Goal: Task Accomplishment & Management: Use online tool/utility

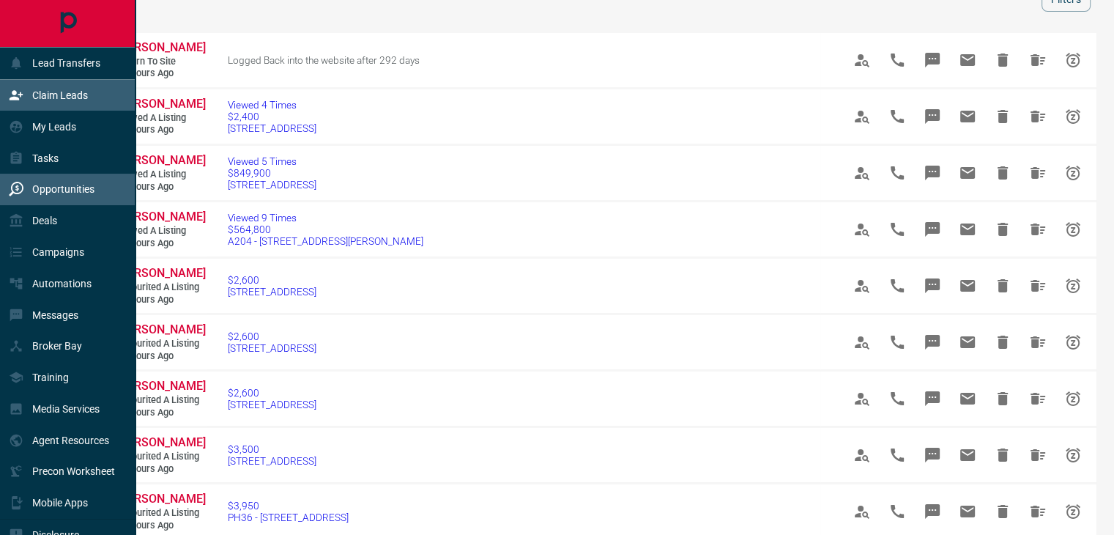
click at [21, 88] on icon at bounding box center [16, 95] width 15 height 15
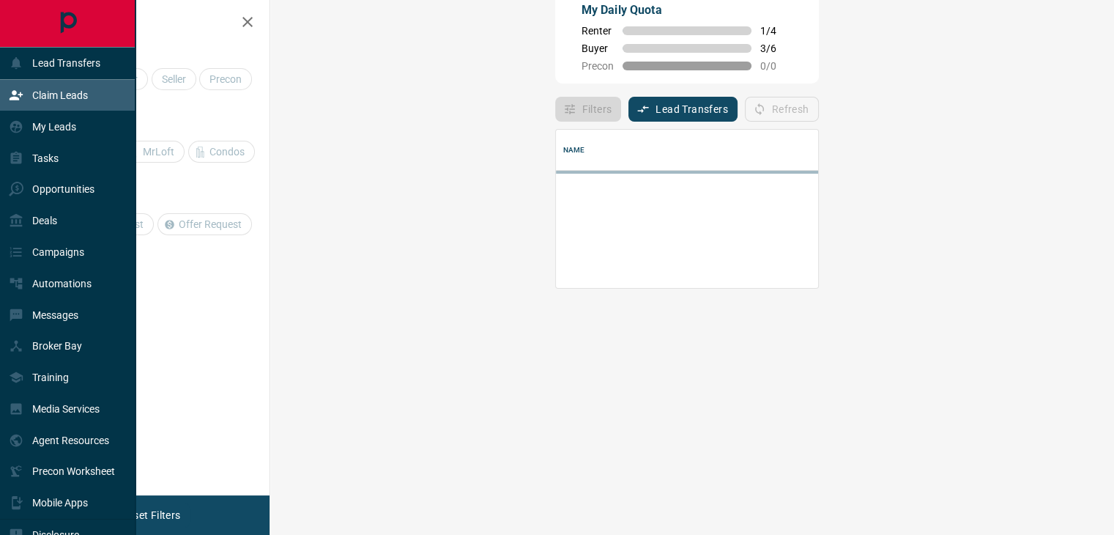
scroll to position [88, 800]
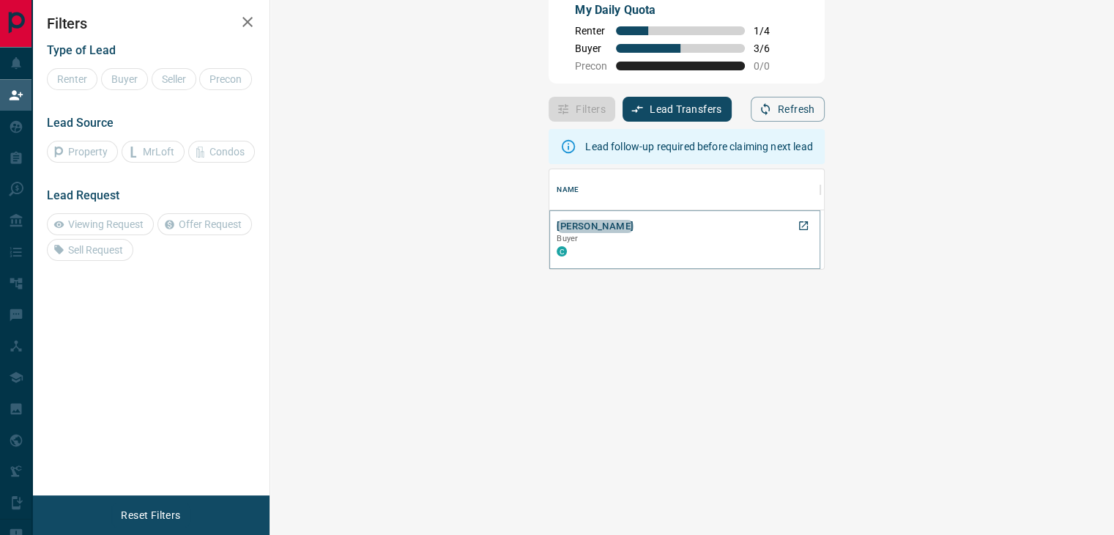
click at [557, 226] on button "[PERSON_NAME]" at bounding box center [595, 227] width 77 height 14
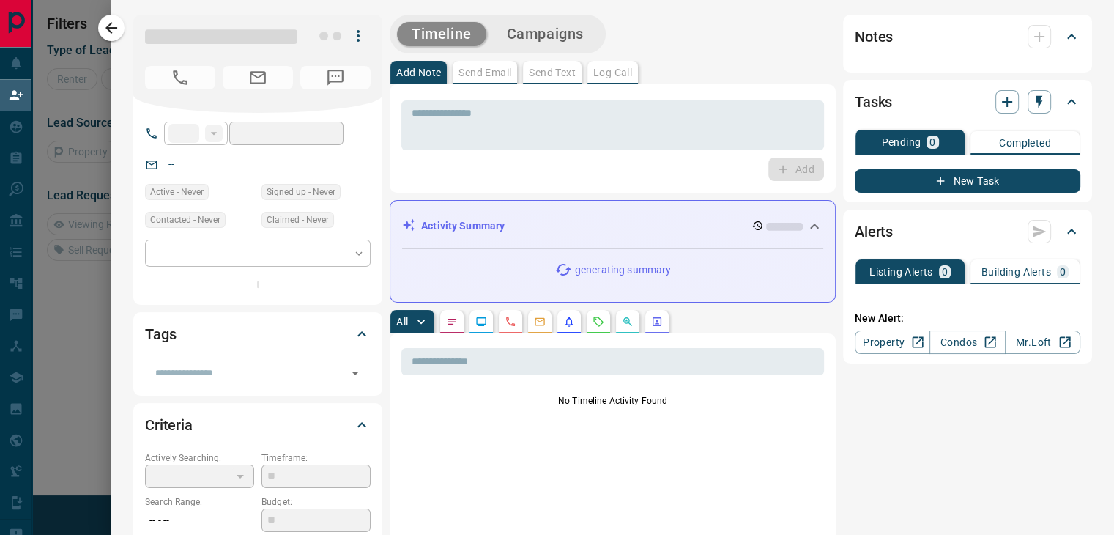
type input "**"
type input "**********"
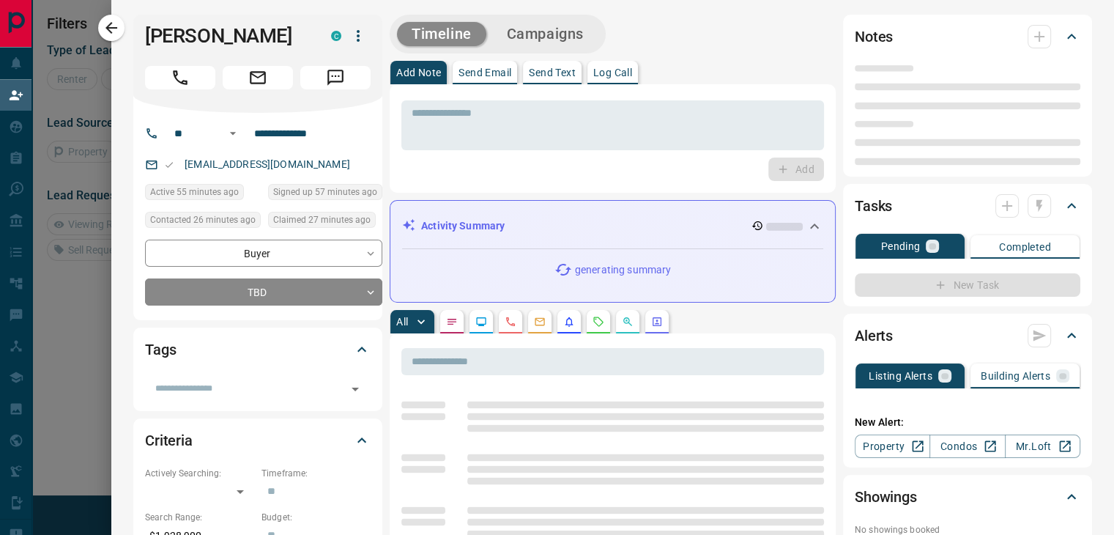
scroll to position [0, 0]
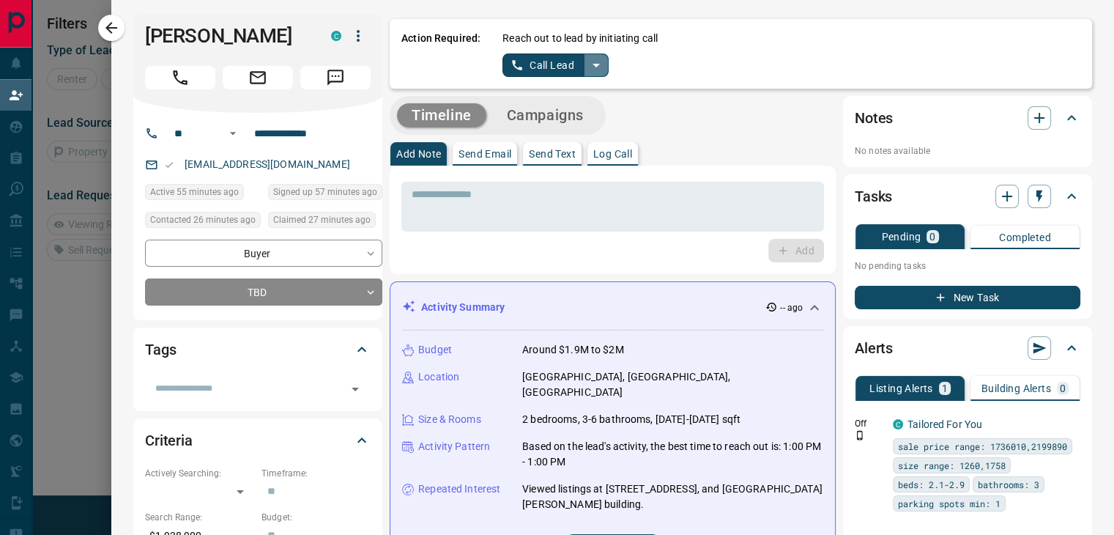
click at [587, 65] on icon "split button" at bounding box center [596, 65] width 18 height 18
click at [530, 112] on li "Log Manual Call" at bounding box center [554, 116] width 89 height 22
click at [515, 69] on button "Log Manual Call" at bounding box center [550, 64] width 97 height 23
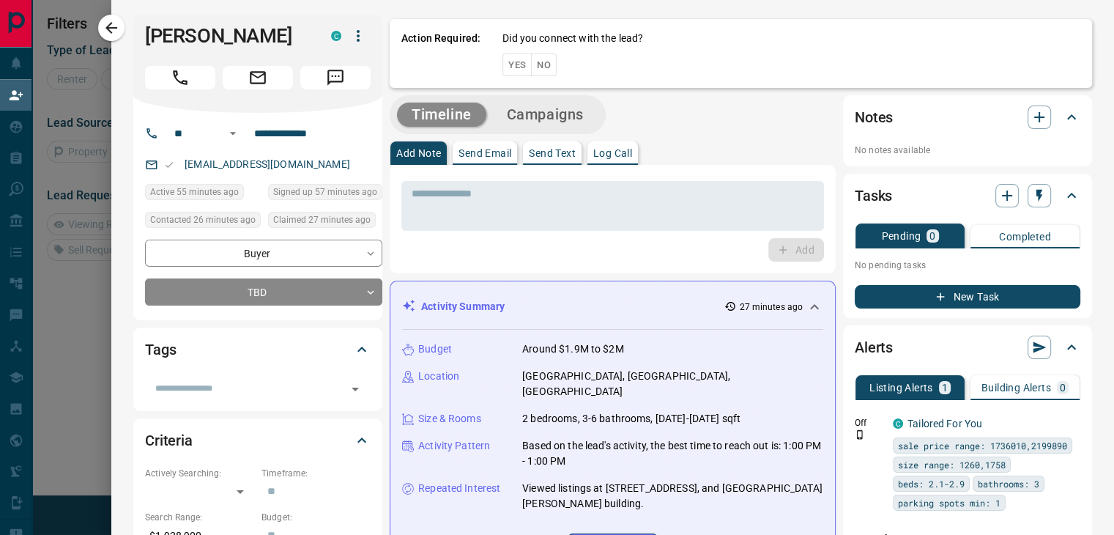
click at [531, 69] on button "No" at bounding box center [544, 64] width 26 height 23
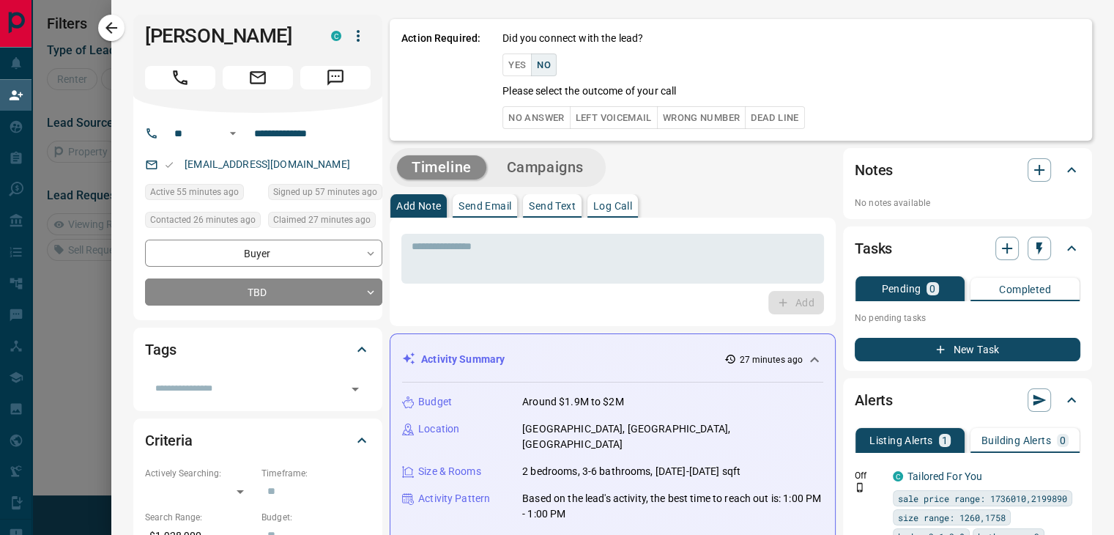
click at [520, 125] on button "No Answer" at bounding box center [535, 117] width 67 height 23
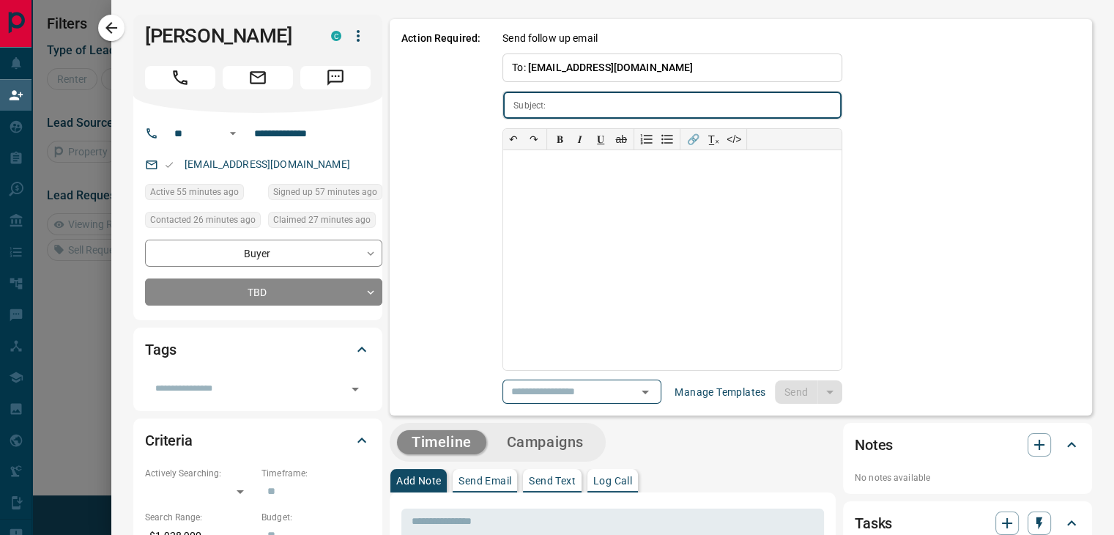
type input "**********"
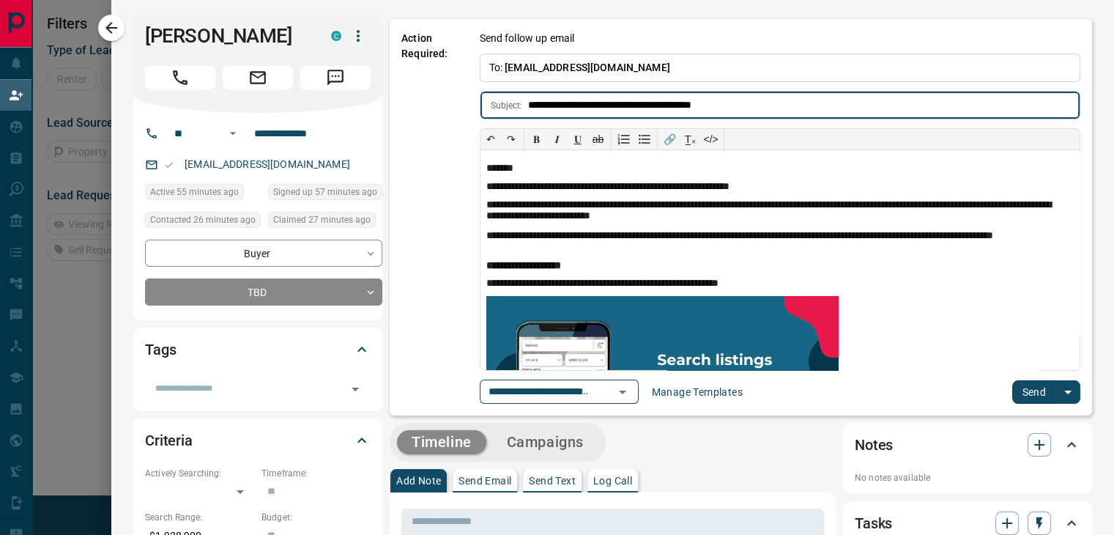
click at [1018, 390] on button "Send" at bounding box center [1033, 391] width 43 height 23
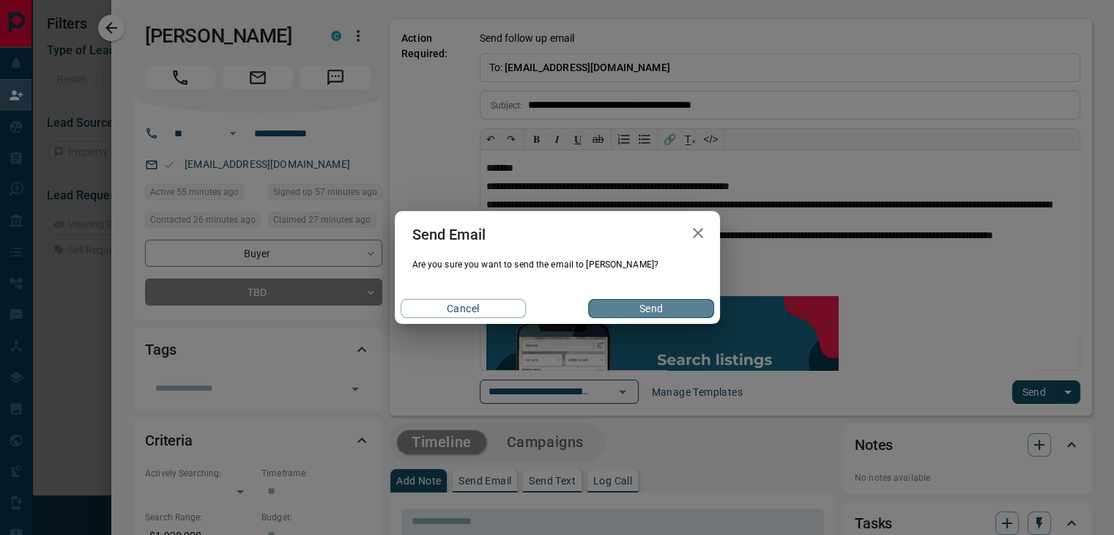
click at [622, 306] on button "Send" at bounding box center [650, 308] width 125 height 19
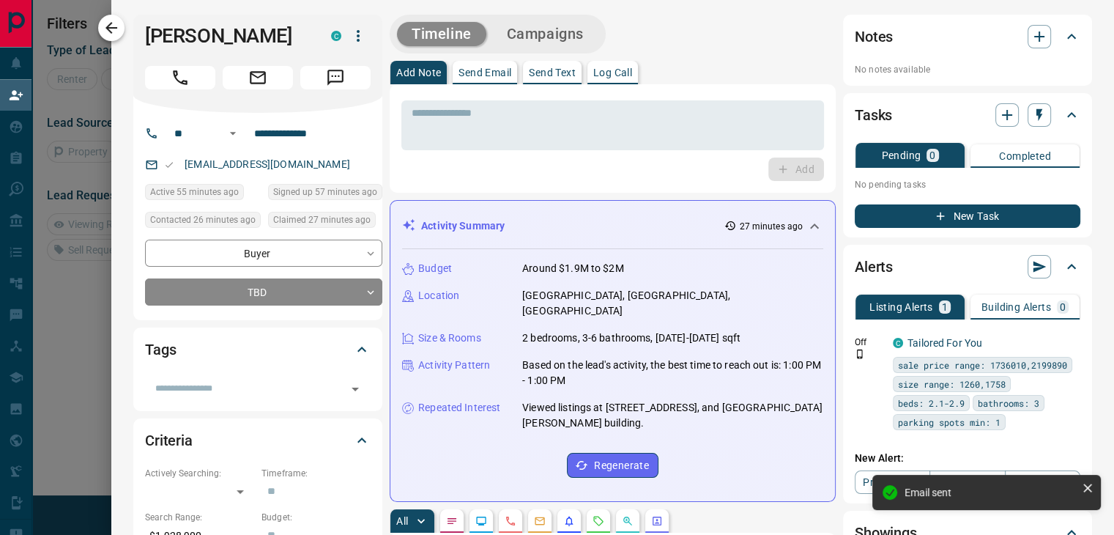
click at [109, 38] on button "button" at bounding box center [111, 28] width 26 height 26
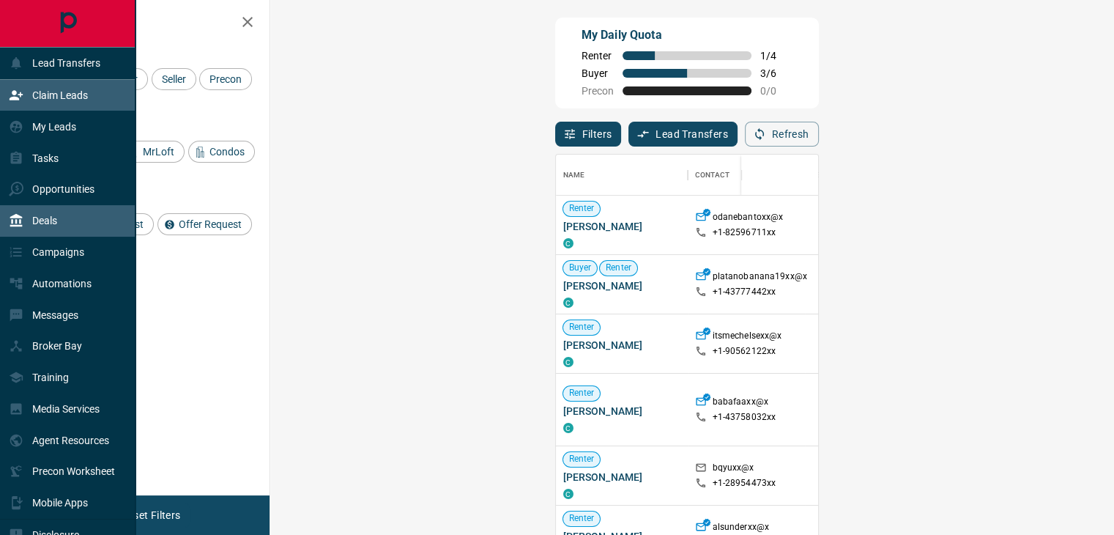
click at [78, 220] on div "Deals" at bounding box center [67, 220] width 135 height 31
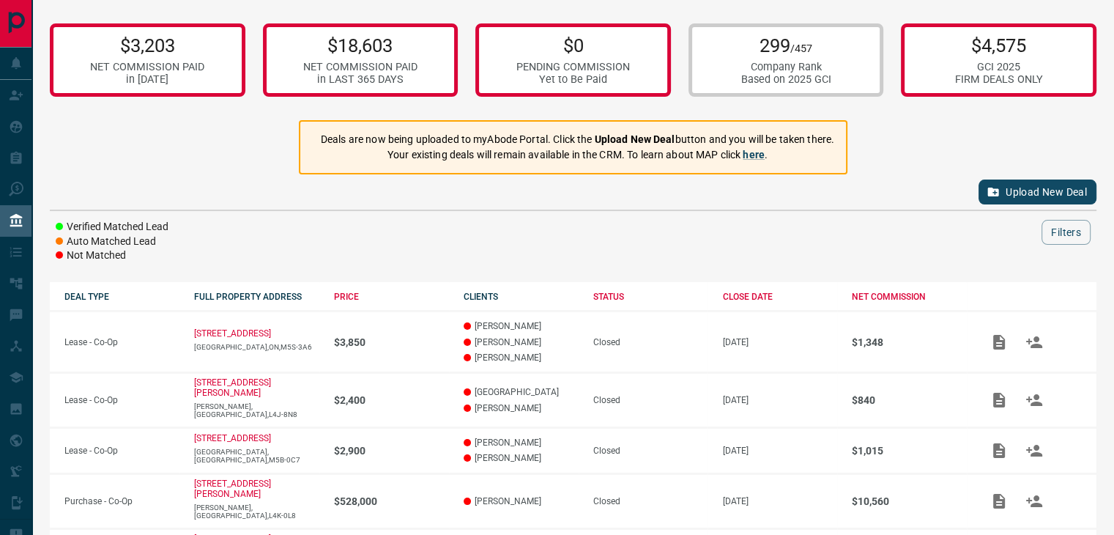
click at [1039, 196] on button "Upload New Deal" at bounding box center [1037, 191] width 118 height 25
click at [1034, 198] on button "Upload New Deal" at bounding box center [1037, 191] width 118 height 25
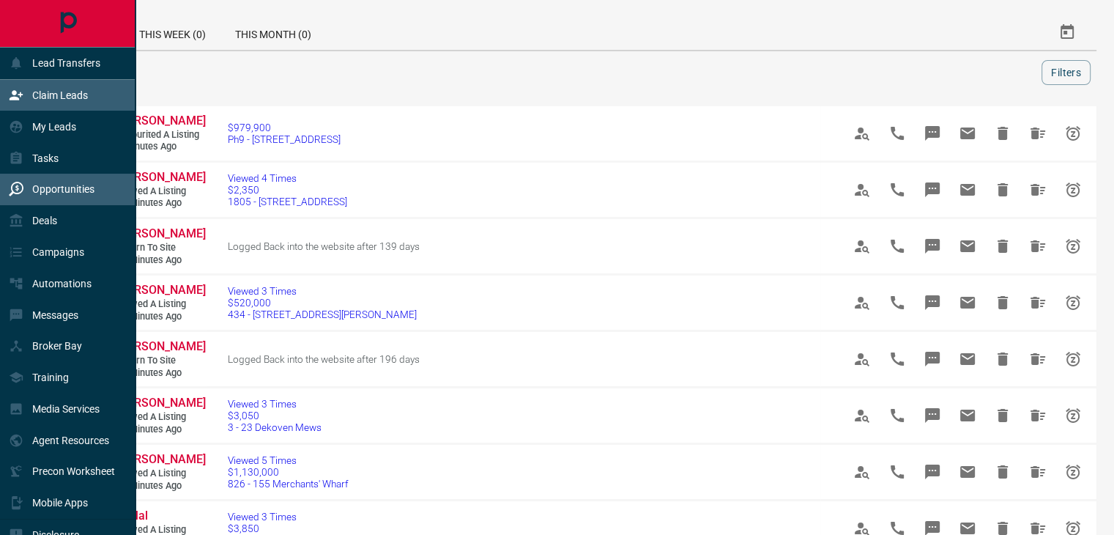
click at [41, 95] on p "Claim Leads" at bounding box center [60, 95] width 56 height 12
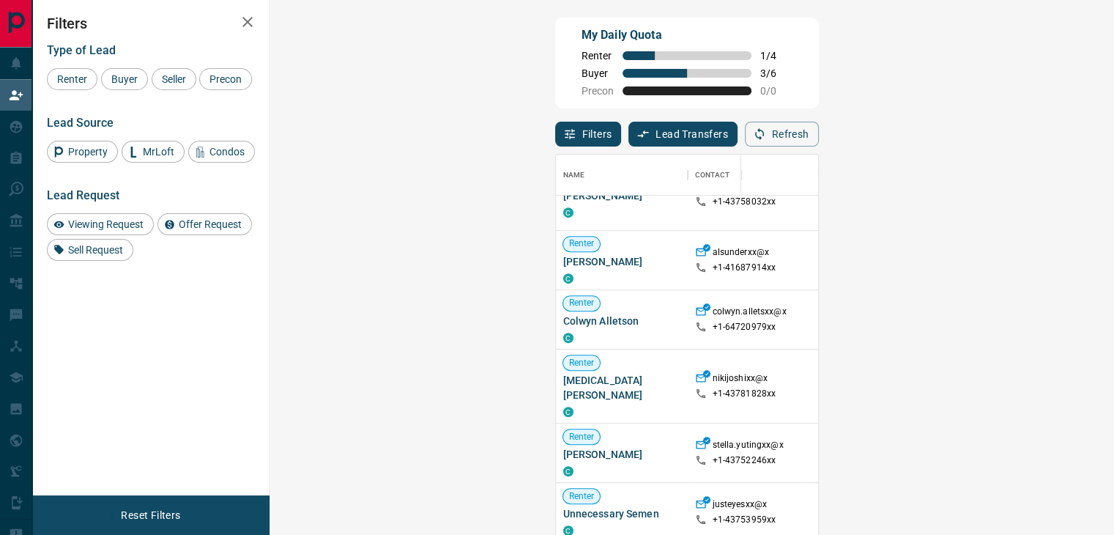
scroll to position [513, 0]
